Goal: Task Accomplishment & Management: Complete application form

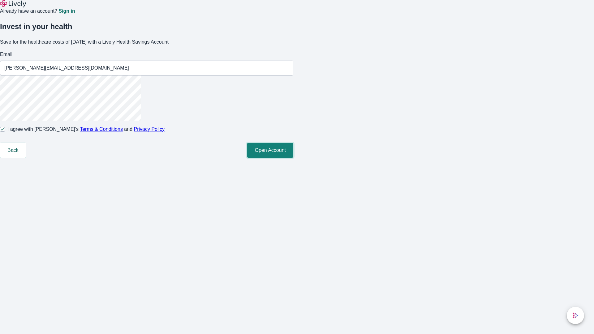
click at [294, 158] on button "Open Account" at bounding box center [270, 150] width 46 height 15
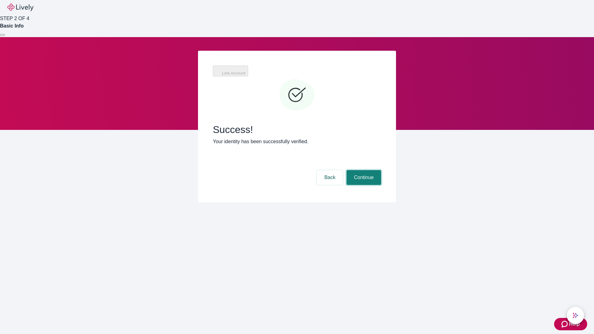
click at [363, 170] on button "Continue" at bounding box center [364, 177] width 35 height 15
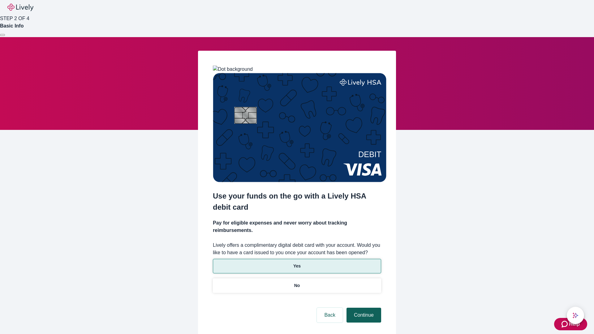
click at [297, 263] on p "Yes" at bounding box center [297, 266] width 7 height 7
click at [363, 308] on button "Continue" at bounding box center [364, 315] width 35 height 15
